Goal: Obtain resource: Obtain resource

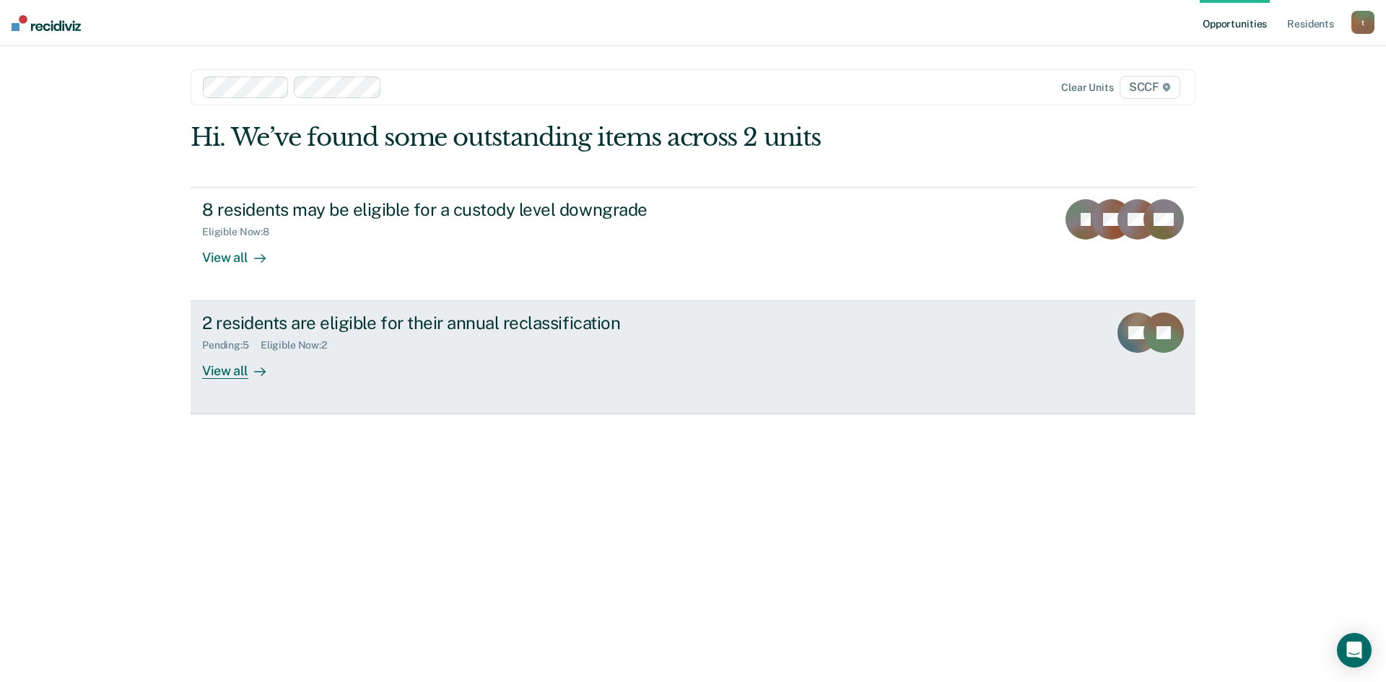
click at [363, 355] on div "2 residents are eligible for their annual reclassification Pending : 5 Eligible…" at bounding box center [473, 346] width 542 height 66
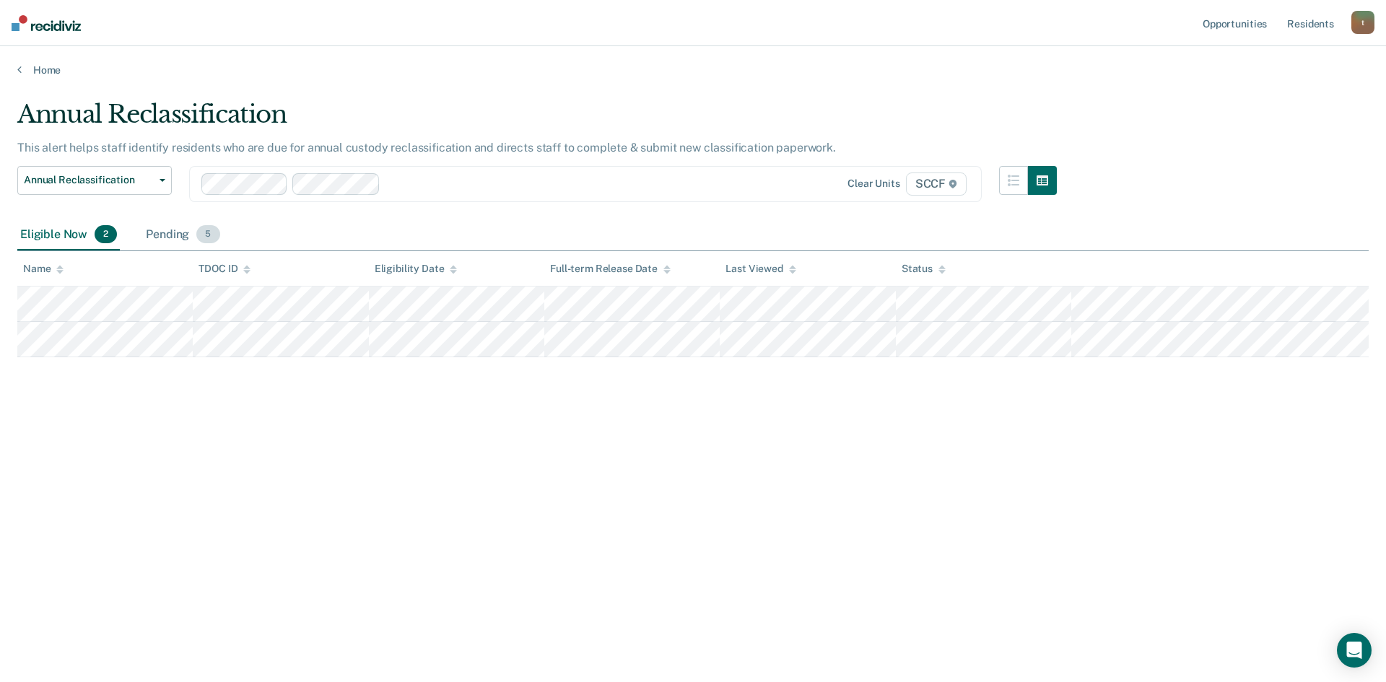
drag, startPoint x: 140, startPoint y: 241, endPoint x: 151, endPoint y: 238, distance: 11.4
click at [144, 239] on div "Eligible Now 2 Pending 5" at bounding box center [120, 236] width 206 height 32
click at [164, 235] on div "Pending 5" at bounding box center [182, 236] width 79 height 32
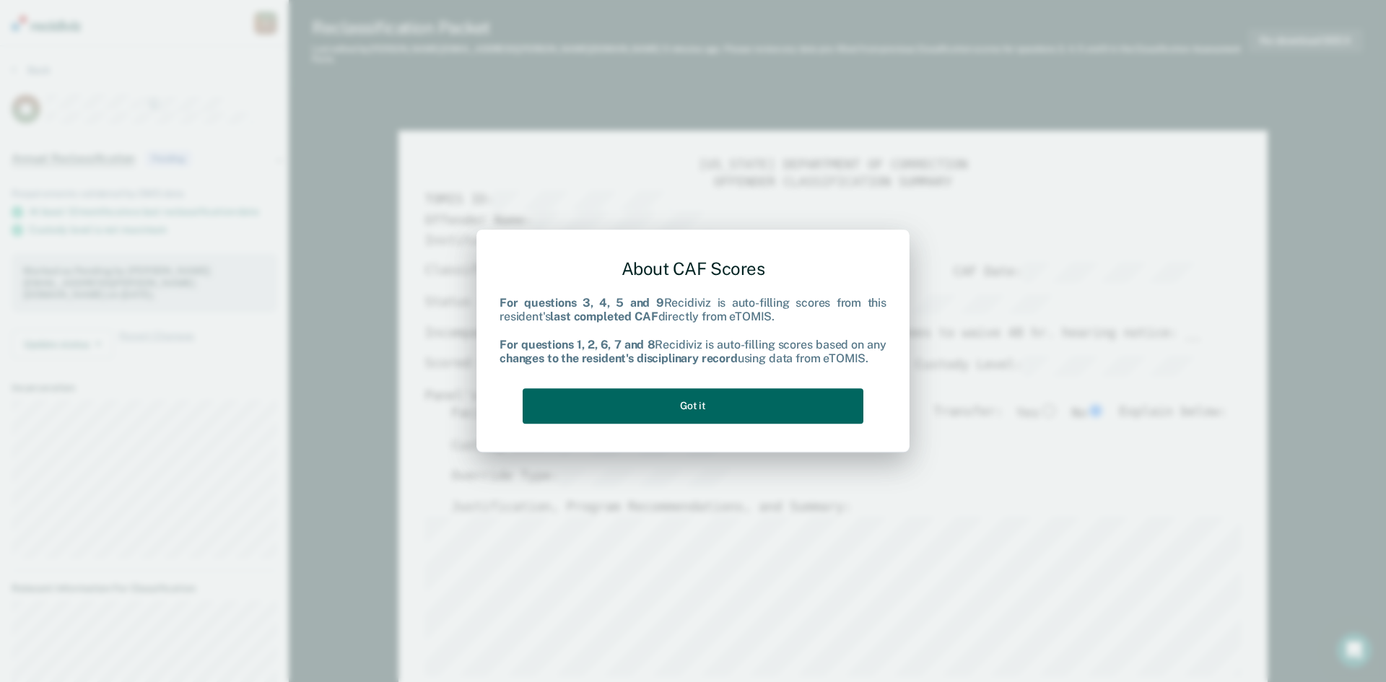
click at [763, 420] on button "Got it" at bounding box center [693, 405] width 341 height 35
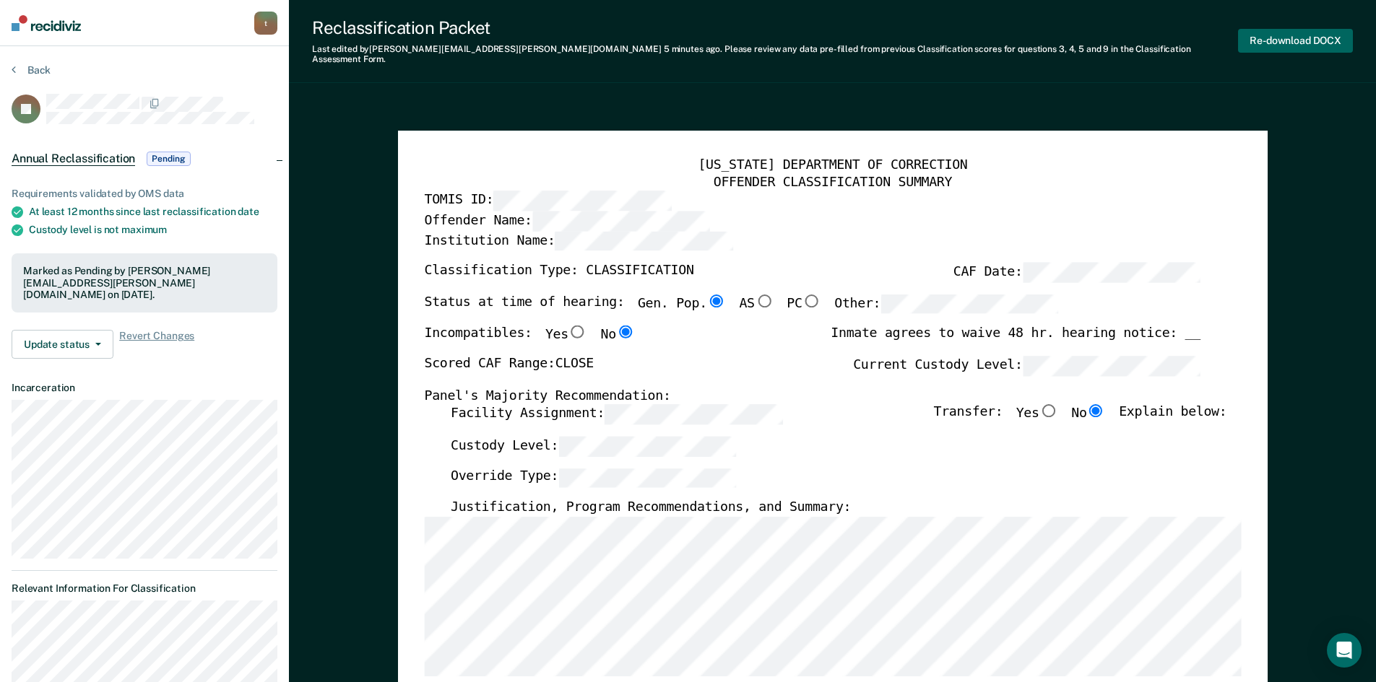
click at [1293, 43] on button "Re-download DOCX" at bounding box center [1295, 41] width 115 height 24
type textarea "x"
